Goal: Task Accomplishment & Management: Use online tool/utility

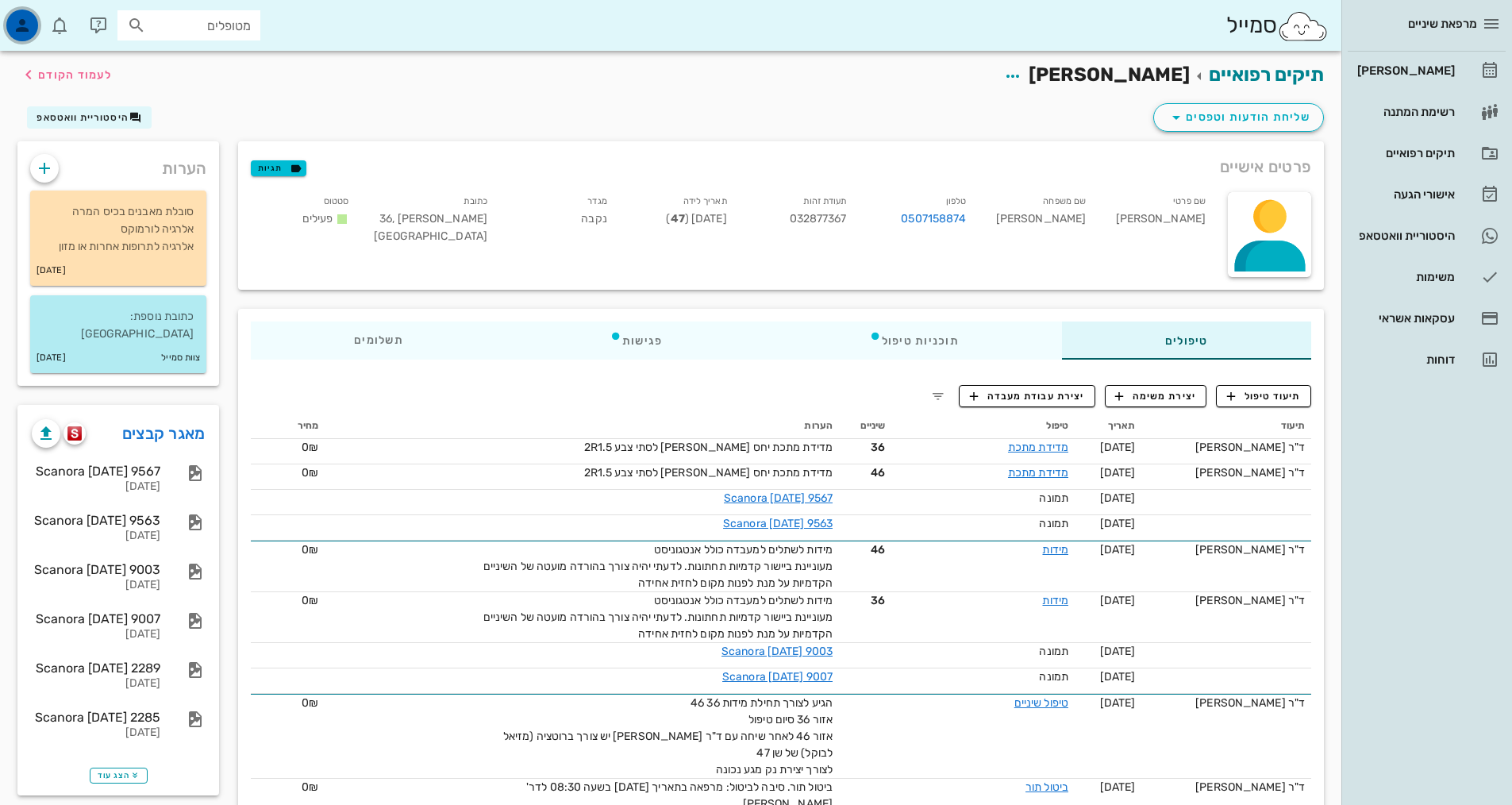
click at [10, 16] on div "button" at bounding box center [22, 26] width 32 height 32
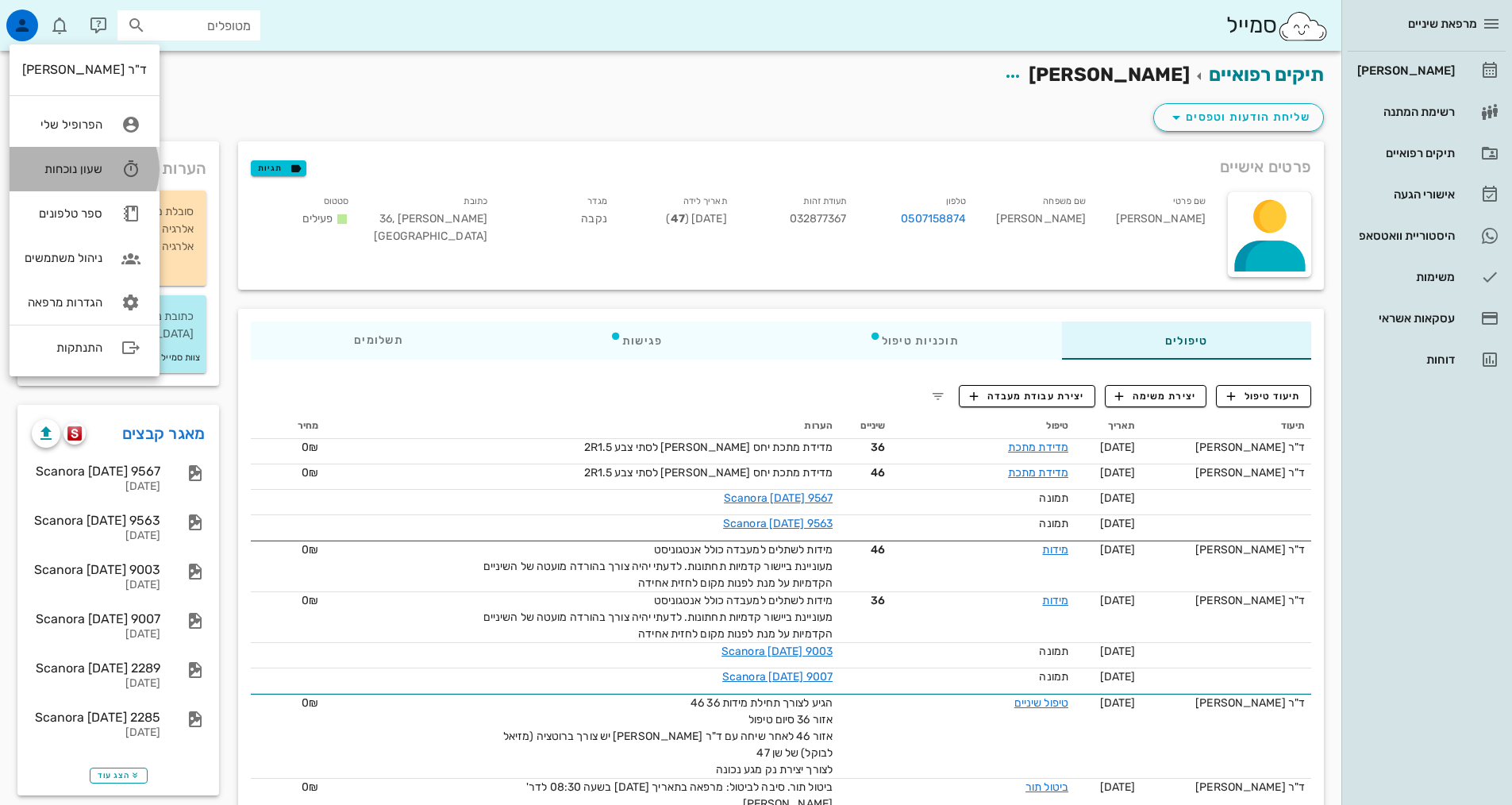
click at [105, 172] on link "שעון נוכחות" at bounding box center [85, 169] width 150 height 44
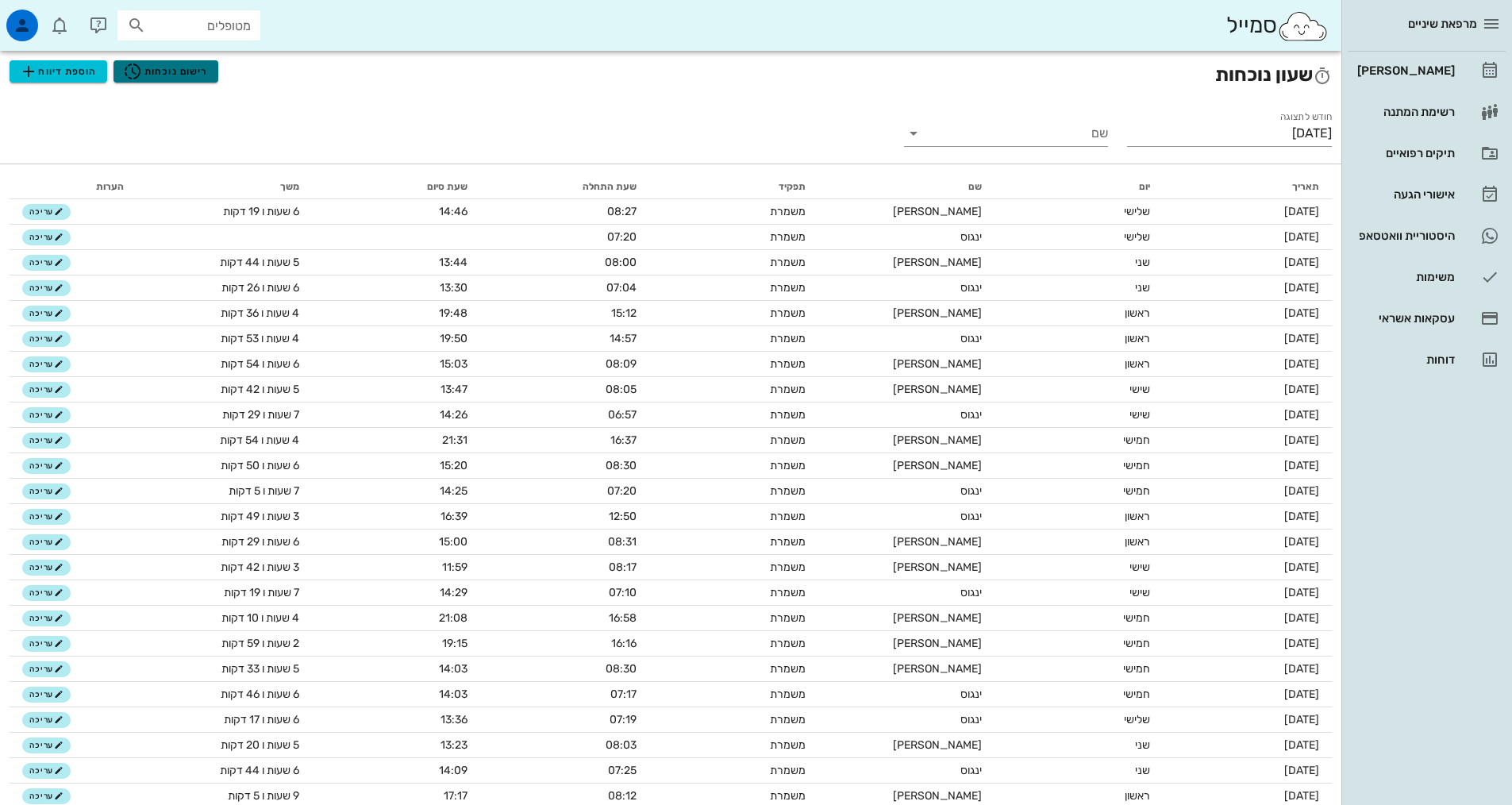
click at [156, 63] on span "רישום נוכחות" at bounding box center [166, 71] width 85 height 19
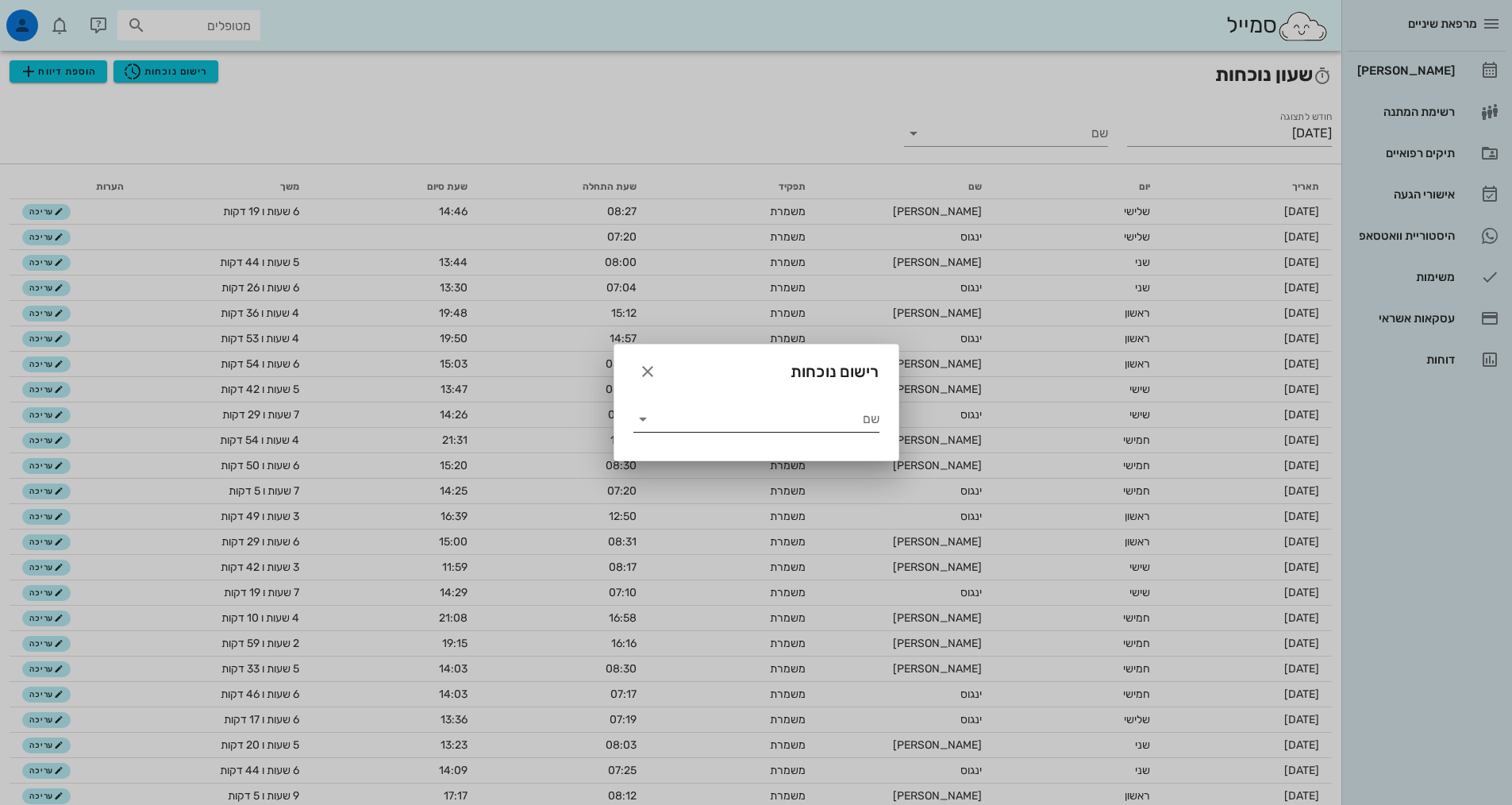
click at [684, 401] on div "שם" at bounding box center [756, 413] width 246 height 35
click at [719, 424] on input "שם" at bounding box center [767, 419] width 224 height 26
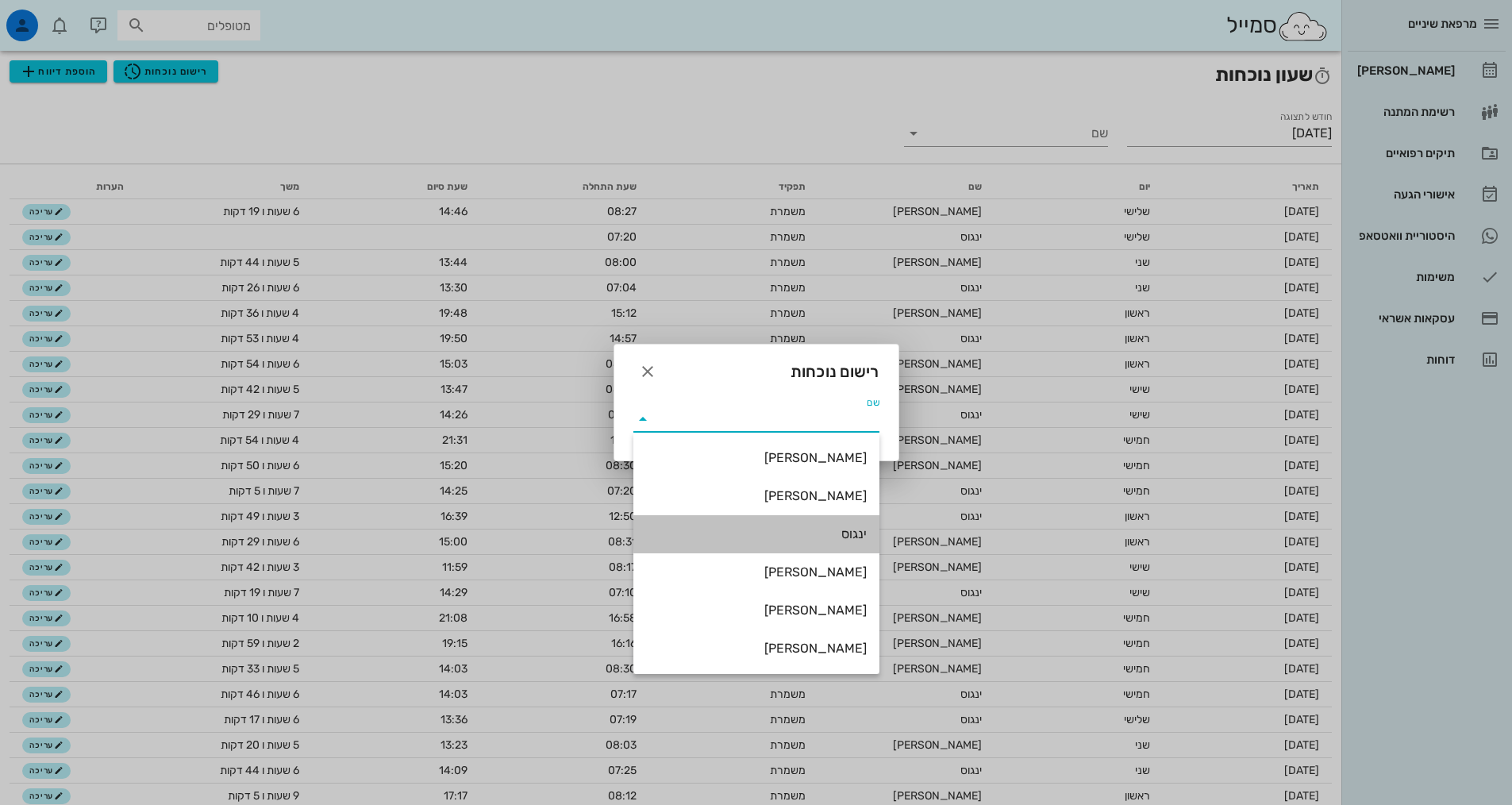
click at [787, 526] on div "ינגוס" at bounding box center [756, 533] width 221 height 15
type input "ינגוס"
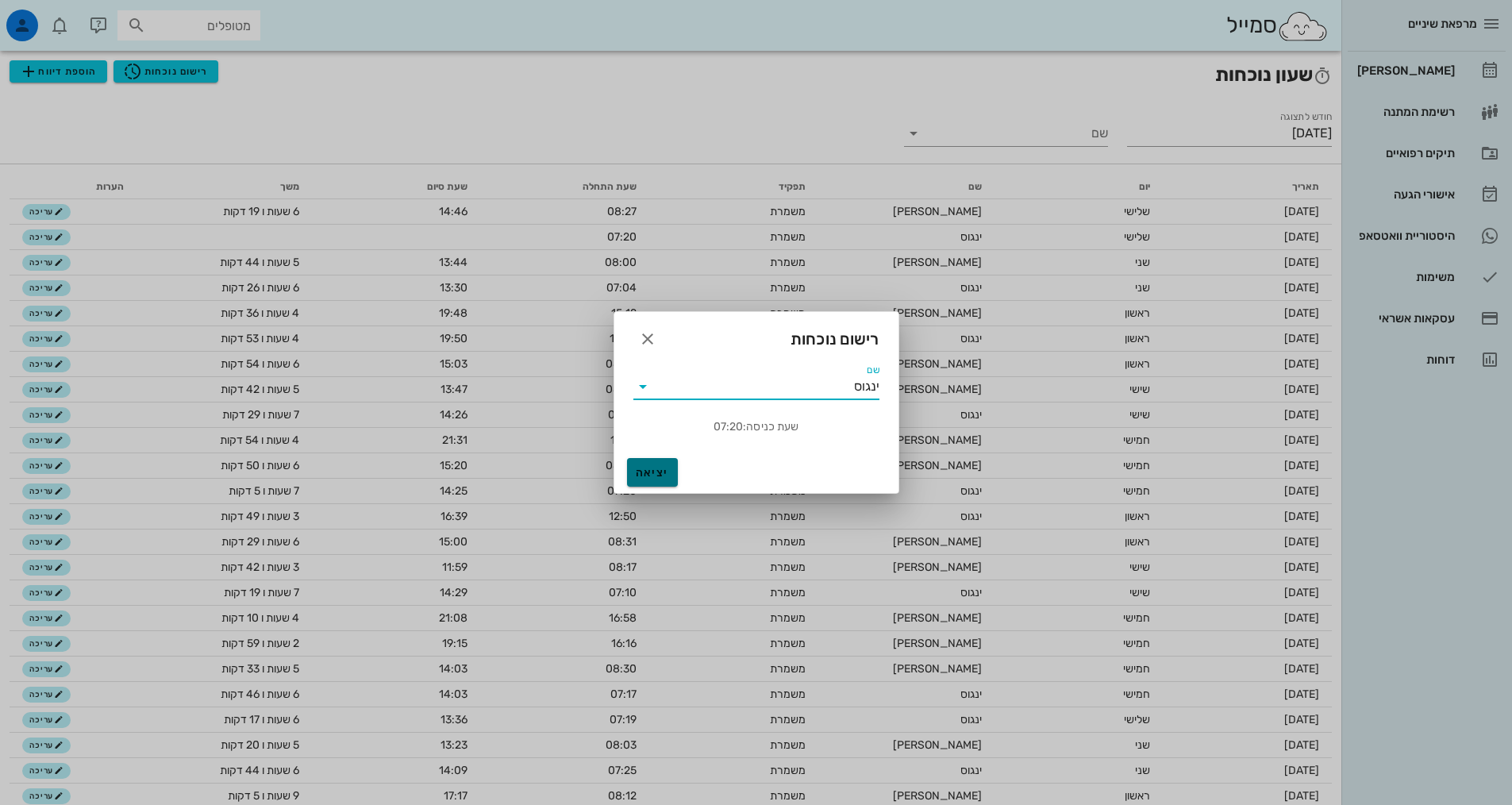
click at [648, 463] on button "יציאה" at bounding box center [652, 472] width 50 height 29
